Goal: Task Accomplishment & Management: Manage account settings

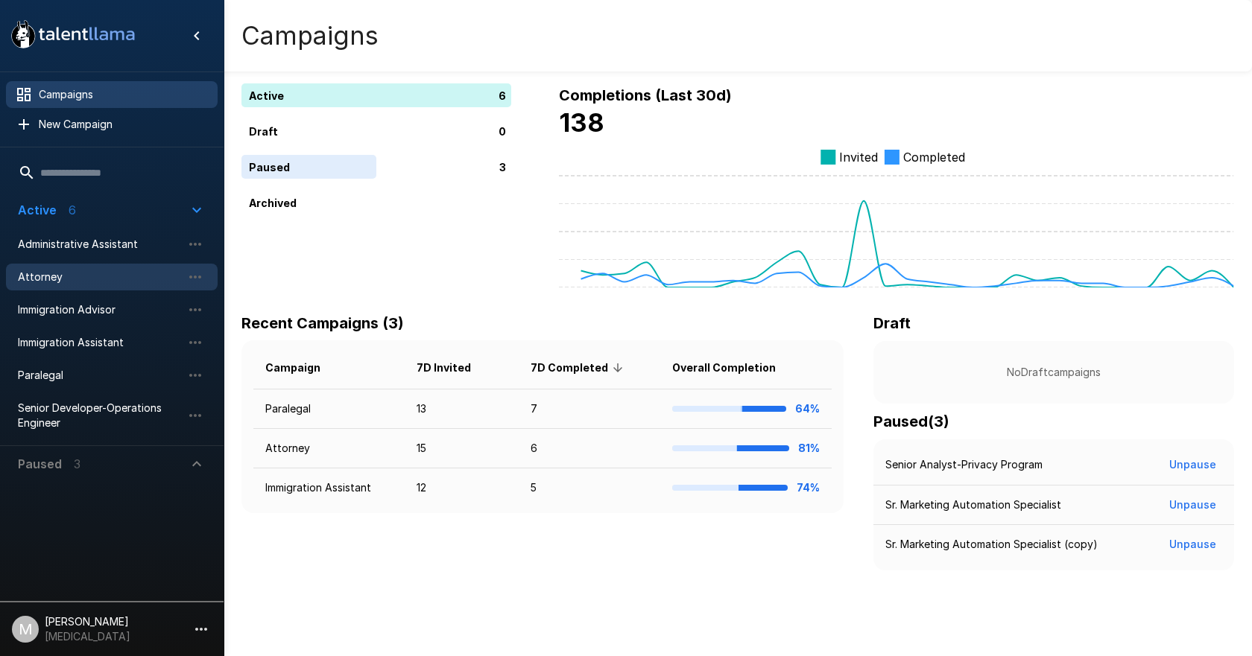
drag, startPoint x: 72, startPoint y: 283, endPoint x: 107, endPoint y: 272, distance: 37.5
click at [72, 283] on span "Attorney" at bounding box center [100, 277] width 164 height 15
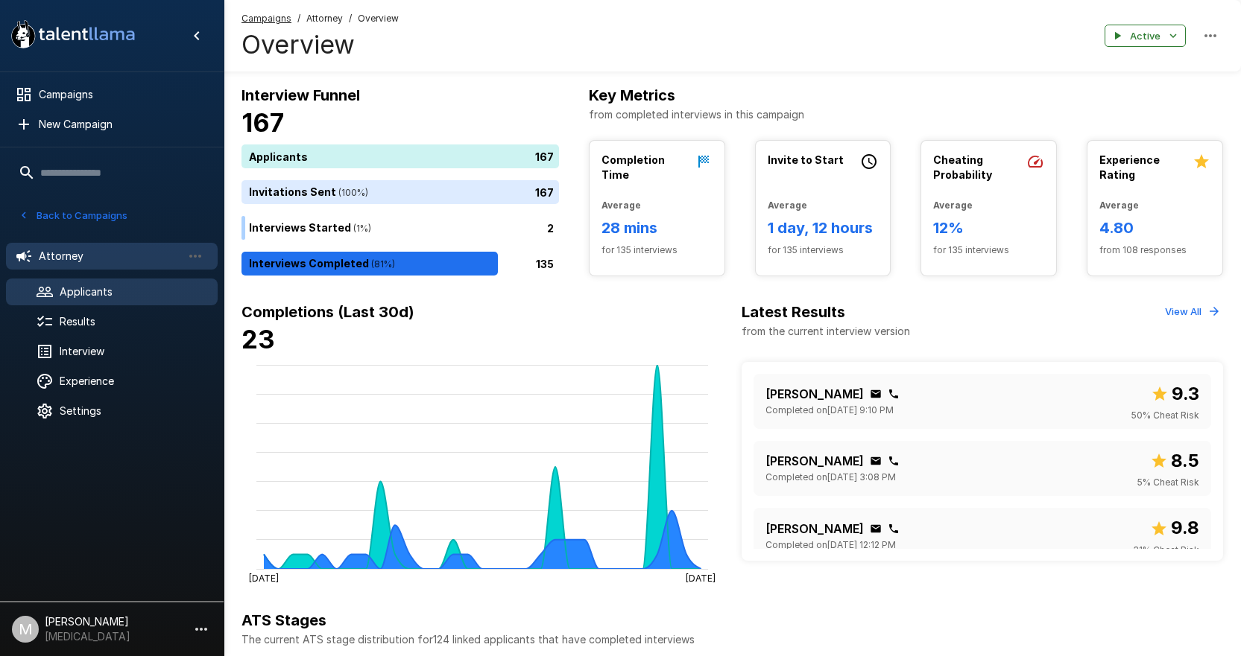
click at [86, 296] on span "Applicants" at bounding box center [133, 292] width 146 height 15
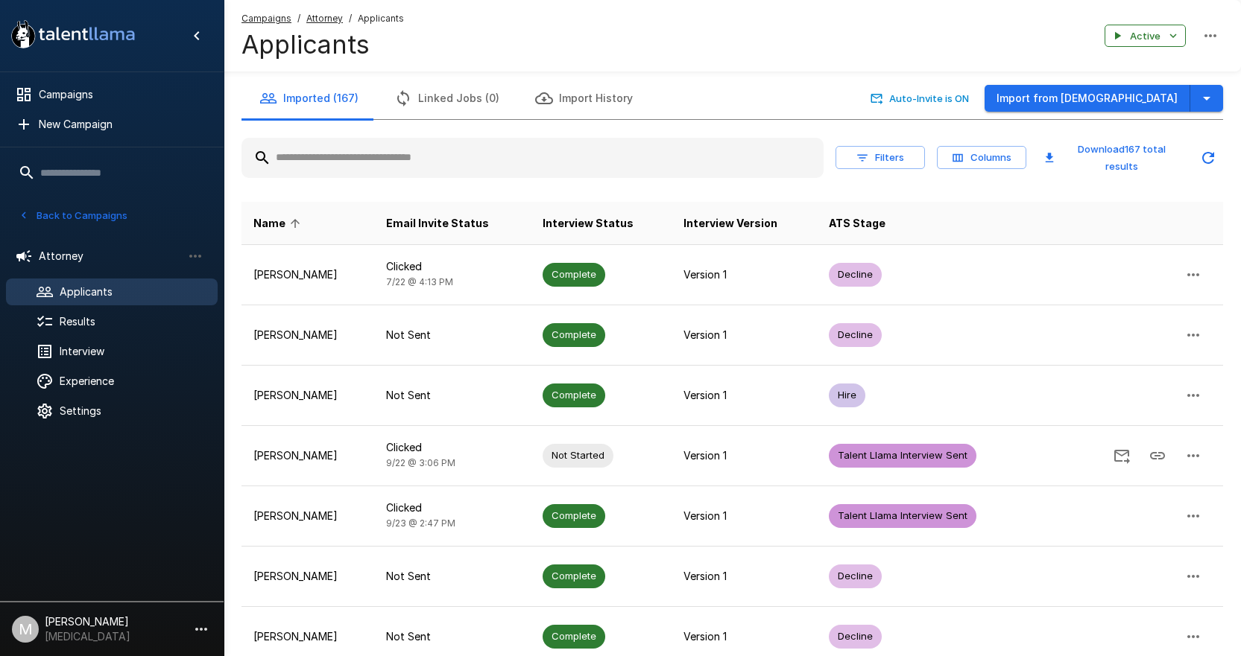
click at [437, 145] on input "text" at bounding box center [532, 158] width 582 height 27
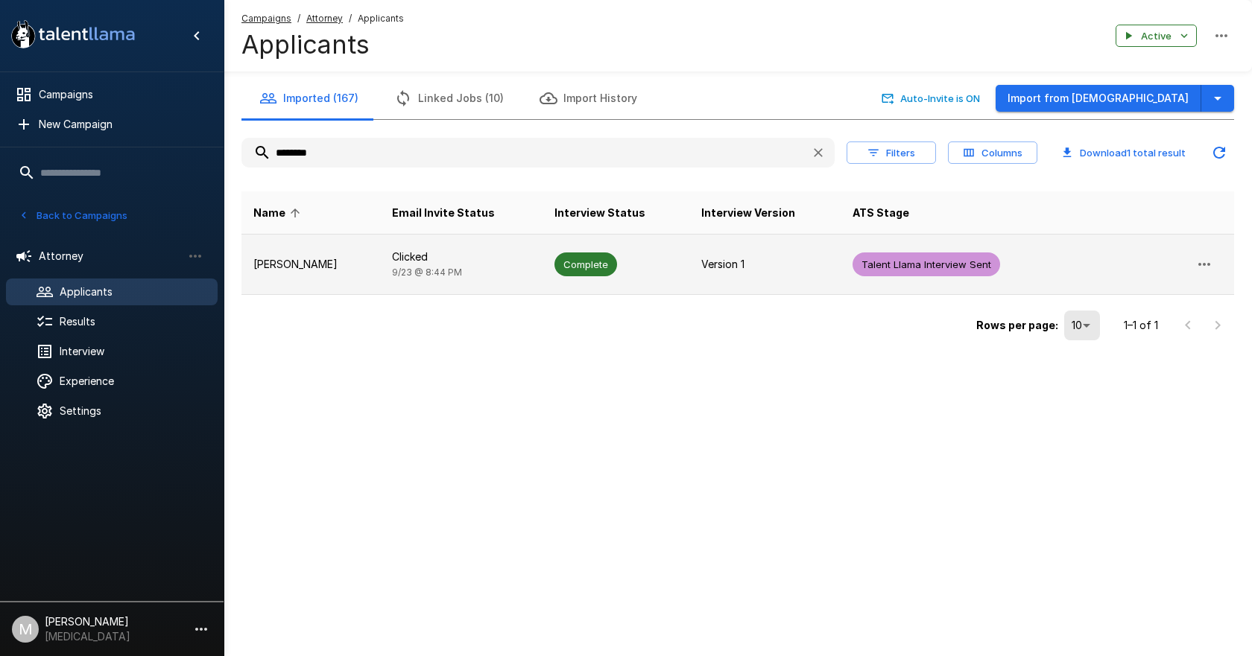
type input "********"
click at [452, 259] on p "Clicked" at bounding box center [461, 257] width 139 height 15
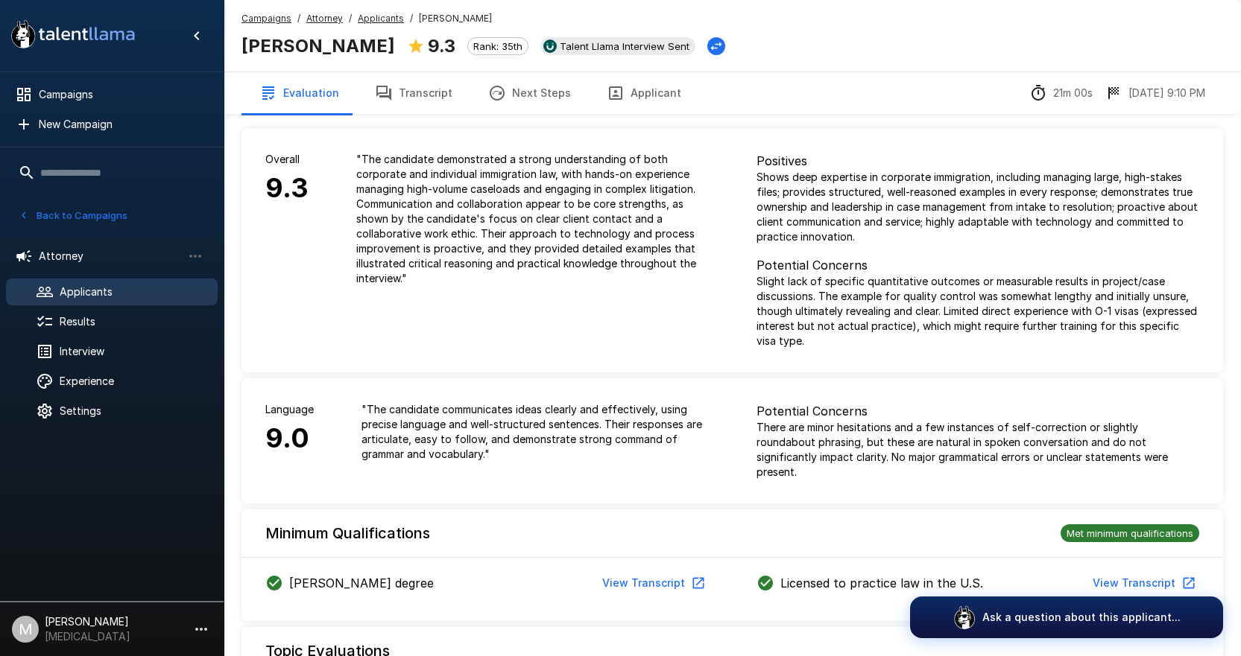
click at [407, 98] on button "Transcript" at bounding box center [413, 93] width 113 height 42
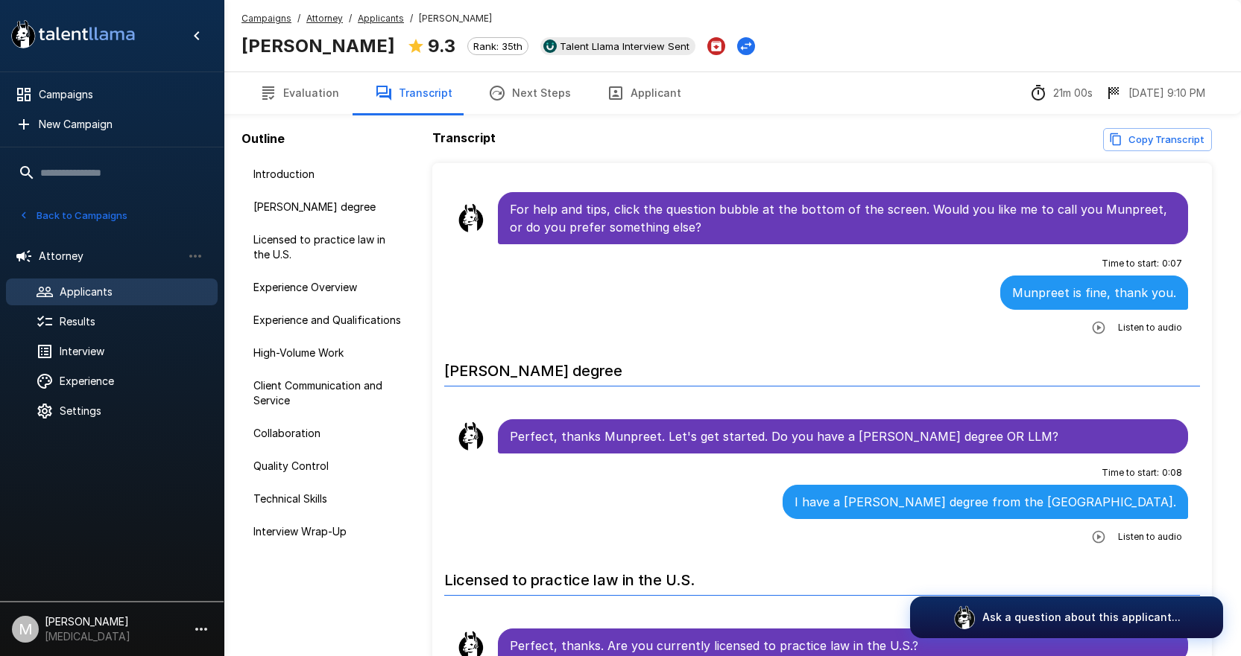
scroll to position [75, 0]
